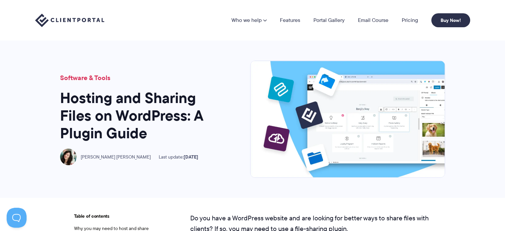
click at [85, 20] on img at bounding box center [69, 21] width 69 height 14
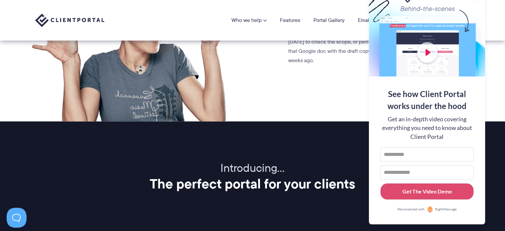
scroll to position [586, 0]
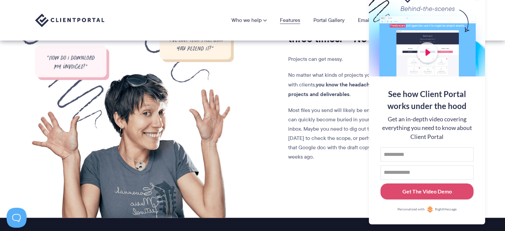
click at [290, 21] on link "Features" at bounding box center [290, 20] width 20 height 5
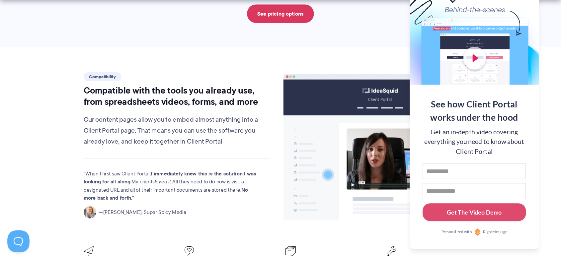
scroll to position [728, 0]
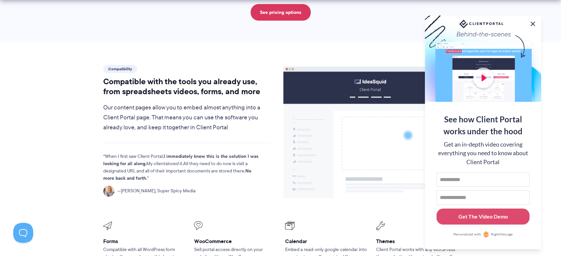
click at [505, 24] on button at bounding box center [533, 24] width 8 height 8
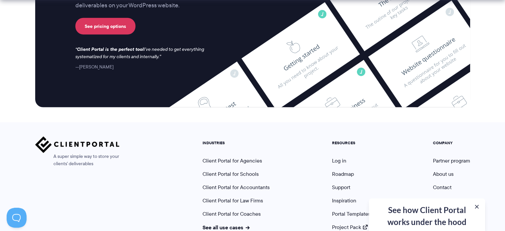
scroll to position [1815, 0]
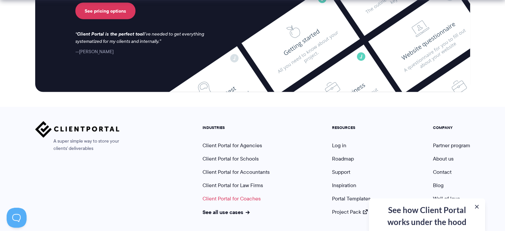
click at [230, 195] on link "Client Portal for Coaches" at bounding box center [232, 199] width 58 height 8
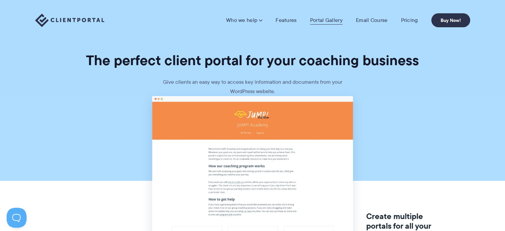
click at [327, 20] on link "Portal Gallery" at bounding box center [326, 20] width 33 height 7
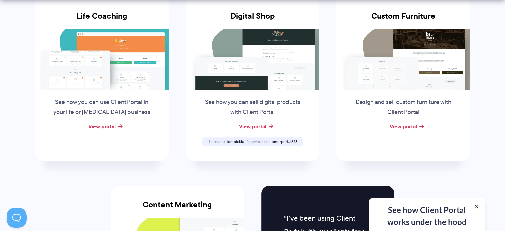
scroll to position [531, 0]
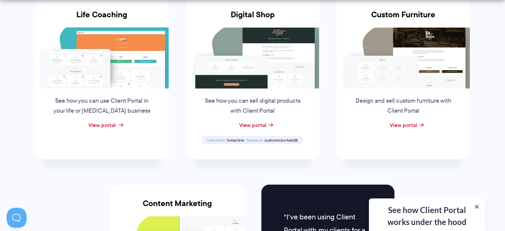
click at [102, 126] on link "View portal" at bounding box center [101, 125] width 27 height 8
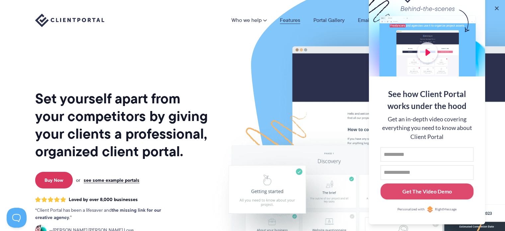
click at [290, 20] on link "Features" at bounding box center [290, 20] width 20 height 5
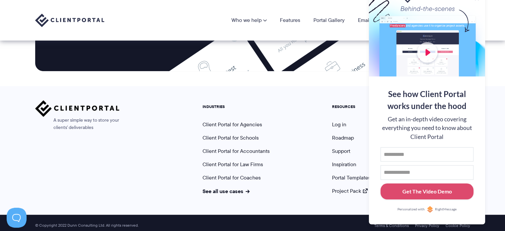
scroll to position [2816, 0]
click at [288, 19] on link "Features" at bounding box center [290, 20] width 20 height 5
